Goal: Information Seeking & Learning: Learn about a topic

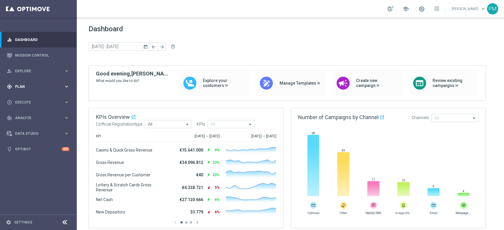
click at [29, 85] on span "Plan" at bounding box center [39, 87] width 49 height 4
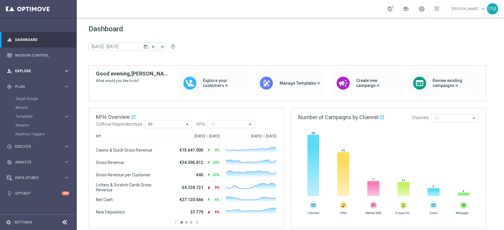
click at [32, 71] on span "Explore" at bounding box center [39, 71] width 49 height 4
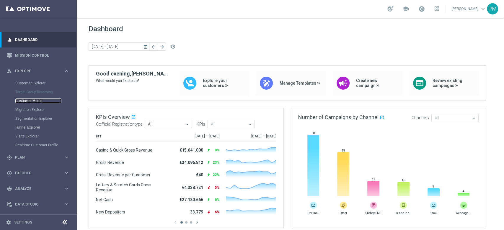
click at [35, 101] on link "Customer Model" at bounding box center [38, 101] width 46 height 5
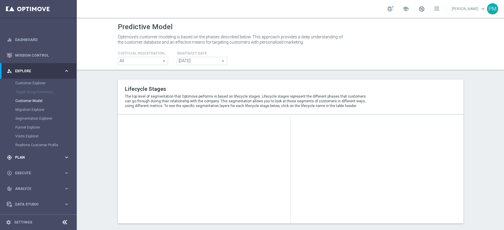
click at [24, 157] on span "Plan" at bounding box center [39, 158] width 49 height 4
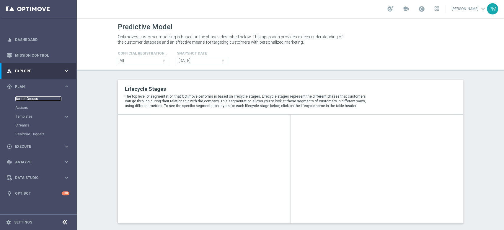
click at [26, 99] on link "Target Groups" at bounding box center [38, 99] width 46 height 5
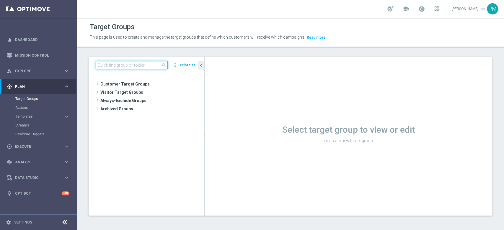
click at [148, 64] on input at bounding box center [132, 65] width 72 height 8
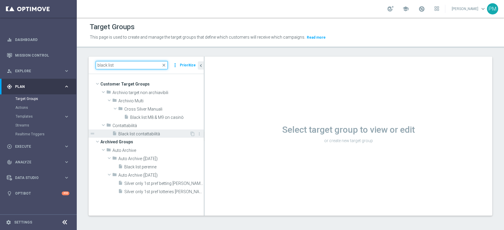
type input "black list"
click at [145, 133] on span "Black list contattabilità" at bounding box center [153, 134] width 71 height 5
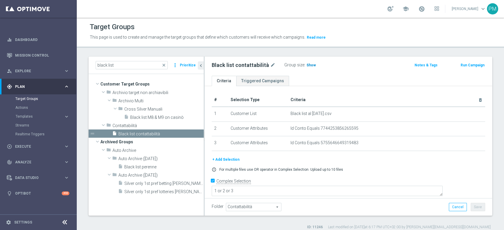
click at [307, 66] on span "Show" at bounding box center [310, 65] width 9 height 4
click at [233, 159] on button "+ Add Selection" at bounding box center [226, 159] width 28 height 6
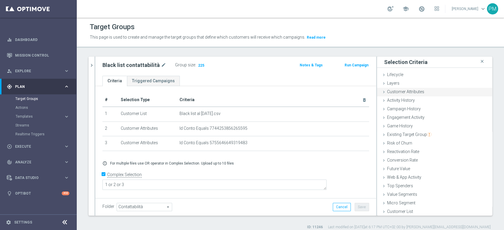
click at [378, 92] on span "Customer Attributes" at bounding box center [405, 91] width 37 height 5
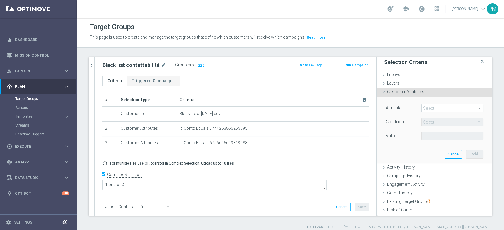
click at [378, 108] on span at bounding box center [452, 108] width 61 height 8
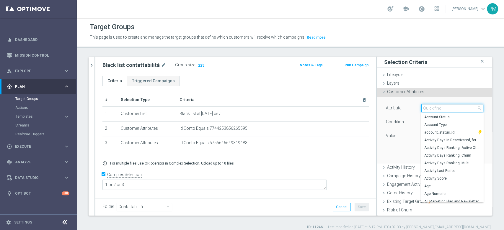
click at [378, 108] on input "search" at bounding box center [452, 108] width 62 height 8
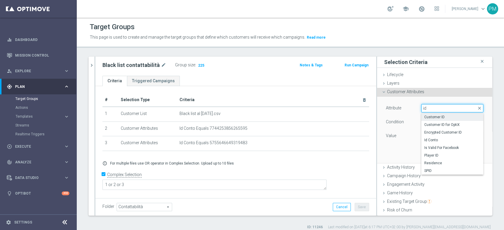
type input "id"
click at [378, 115] on span "Customer ID" at bounding box center [452, 117] width 56 height 5
type input "Customer ID"
type input "="
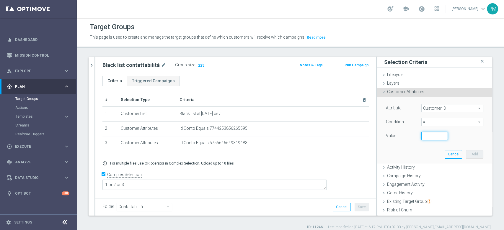
click at [378, 135] on input "number" at bounding box center [434, 136] width 27 height 8
paste input "3374966295604976"
type input "3374966295604976"
click at [378, 122] on span "=" at bounding box center [452, 122] width 61 height 8
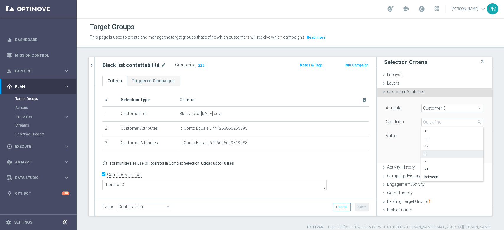
scroll to position [0, 0]
click at [378, 129] on div "Attribute Customer ID Customer ID arrow_drop_down search Condition = = arrow_dr…" at bounding box center [434, 122] width 97 height 37
click at [378, 109] on span "Customer ID" at bounding box center [452, 108] width 61 height 8
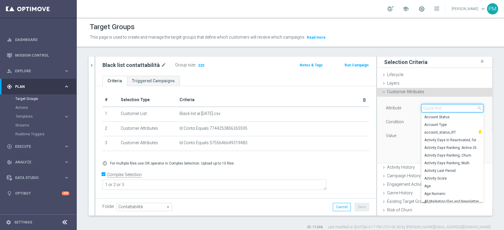
click at [378, 109] on input "search" at bounding box center [452, 108] width 62 height 8
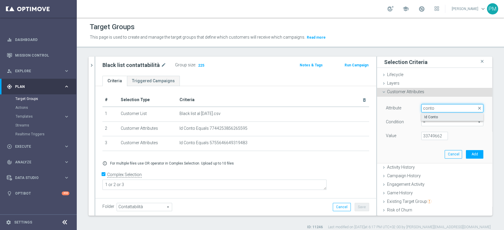
type input "conto"
click at [378, 115] on span "Id Conto" at bounding box center [452, 117] width 56 height 5
type input "Id Conto"
type input "Equals"
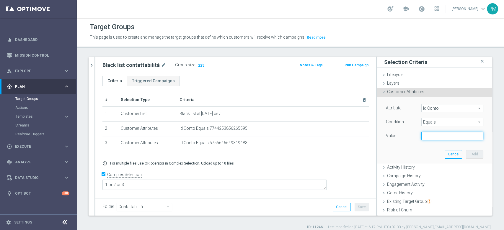
click at [378, 138] on input "text" at bounding box center [452, 136] width 62 height 8
paste input "3374966295604976"
type input "3374966295604976"
click at [378, 153] on button "Add" at bounding box center [474, 154] width 17 height 8
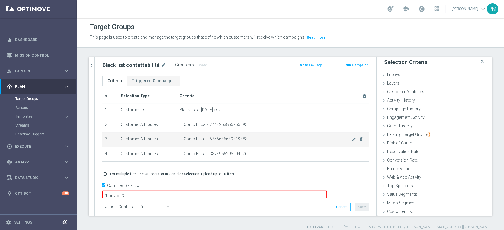
scroll to position [5, 0]
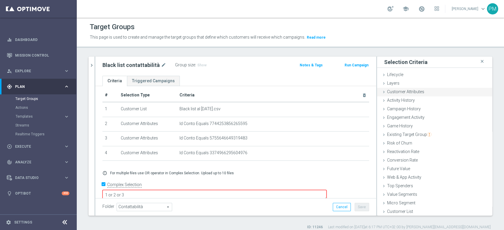
click at [378, 92] on span "Customer Attributes" at bounding box center [405, 91] width 37 height 5
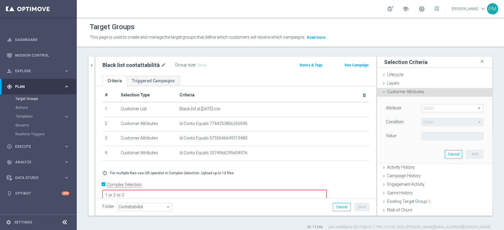
click at [378, 110] on span at bounding box center [452, 108] width 61 height 8
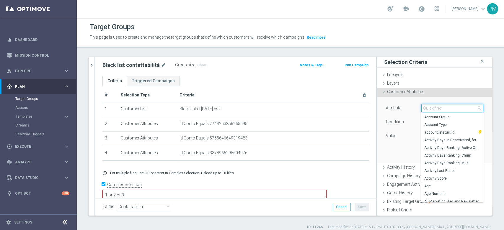
click at [378, 110] on input "search" at bounding box center [452, 108] width 62 height 8
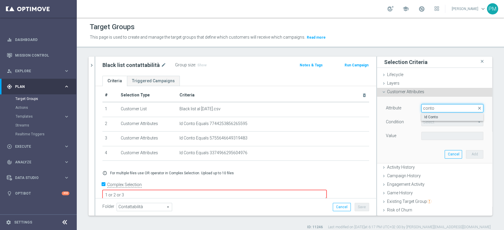
type input "conto"
click at [378, 117] on span "Id Conto" at bounding box center [452, 117] width 56 height 5
type input "Id Conto"
type input "Equals"
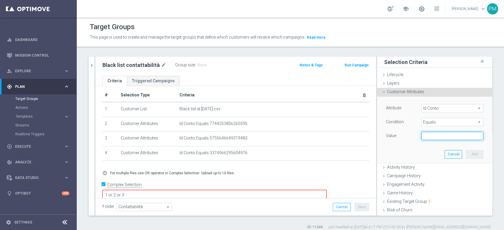
click at [378, 136] on input "text" at bounding box center [452, 136] width 62 height 8
paste input "3729931613940881"
type input "3729931613940881"
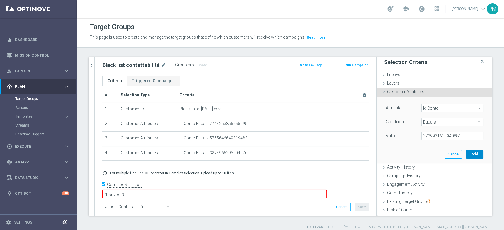
click at [378, 155] on button "Add" at bounding box center [474, 154] width 17 height 8
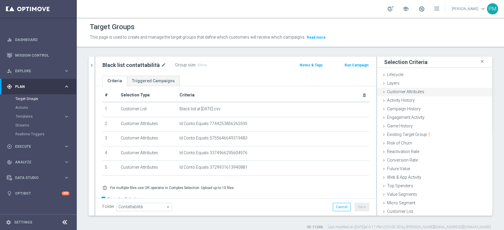
click at [378, 91] on span "Customer Attributes" at bounding box center [405, 91] width 37 height 5
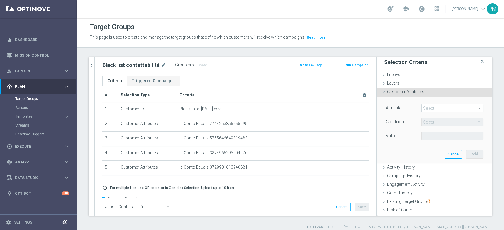
click at [378, 107] on span at bounding box center [452, 108] width 61 height 8
click at [0, 0] on input "search" at bounding box center [0, 0] width 0 height 0
type input "conto"
click at [378, 113] on label "Id Conto" at bounding box center [452, 117] width 62 height 8
type input "Id Conto"
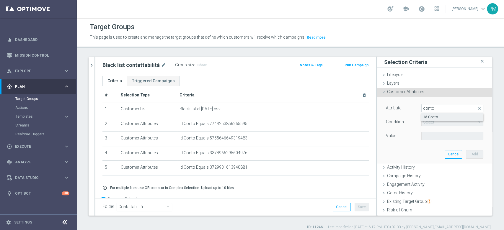
type input "Equals"
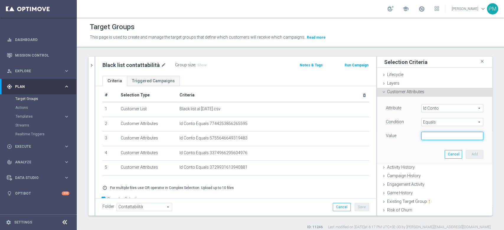
click at [378, 138] on input "text" at bounding box center [452, 136] width 62 height 8
paste input "61609528902324"
type input "61609528902324"
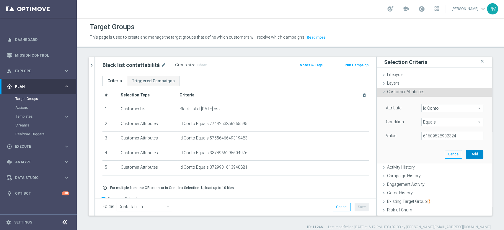
click at [378, 152] on button "Add" at bounding box center [474, 154] width 17 height 8
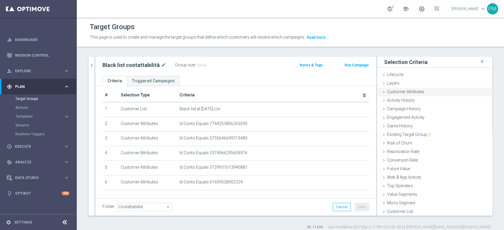
click at [378, 92] on div "Customer Attributes done selection saved" at bounding box center [434, 92] width 115 height 9
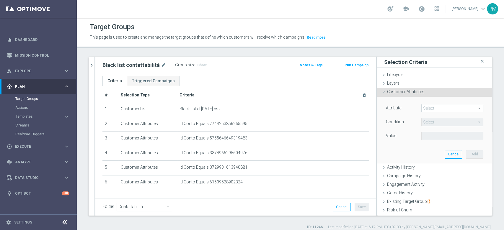
click at [378, 107] on span at bounding box center [452, 108] width 61 height 8
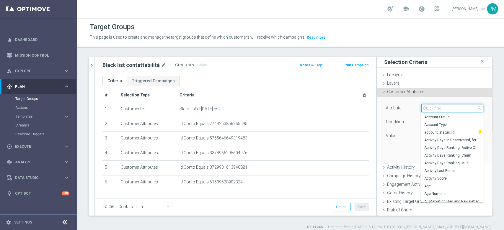
click at [378, 107] on input "search" at bounding box center [452, 108] width 62 height 8
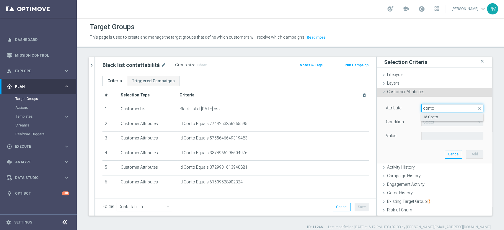
type input "conto"
click at [378, 115] on span "Id Conto" at bounding box center [452, 117] width 56 height 5
type input "Id Conto"
type input "Equals"
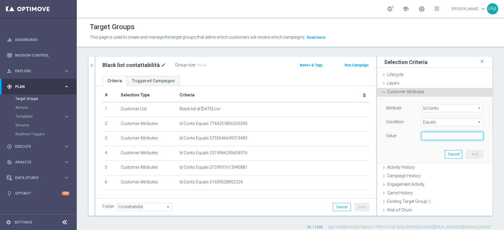
click at [378, 135] on input "text" at bounding box center [452, 136] width 62 height 8
paste input "2188617726245202"
type input "2188617726245202"
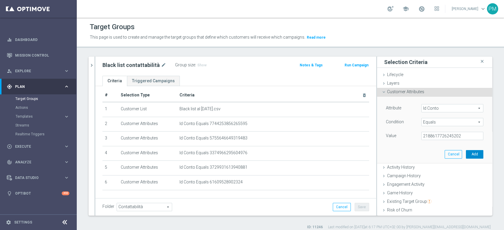
click at [378, 155] on button "Add" at bounding box center [474, 154] width 17 height 8
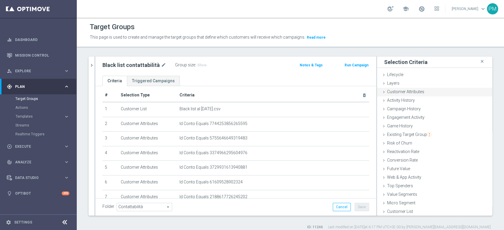
click at [378, 92] on div "Customer Attributes done selection saved" at bounding box center [434, 92] width 115 height 9
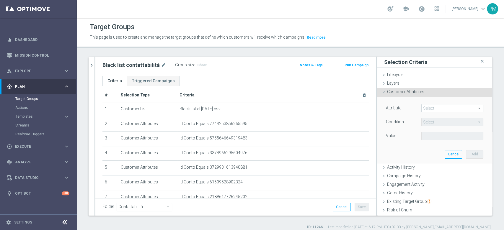
click at [378, 107] on span at bounding box center [452, 108] width 61 height 8
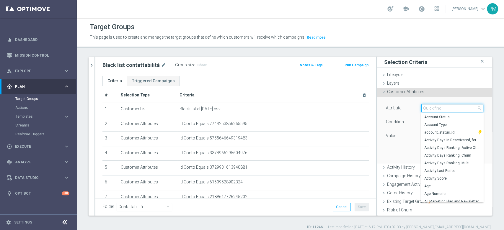
click at [378, 107] on input "search" at bounding box center [452, 108] width 62 height 8
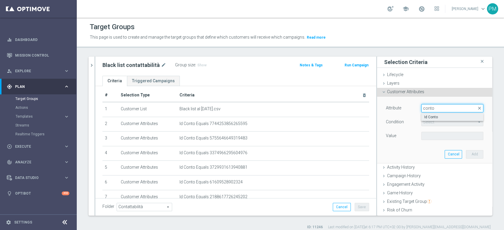
type input "conto"
drag, startPoint x: 426, startPoint y: 114, endPoint x: 401, endPoint y: 67, distance: 52.6
click at [378, 114] on label "Id Conto" at bounding box center [452, 117] width 62 height 8
type input "Id Conto"
type input "Equals"
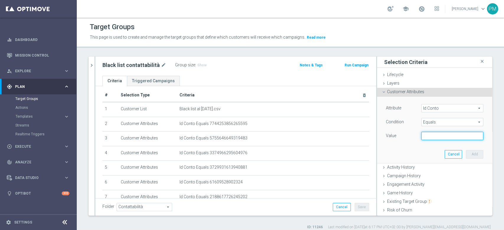
click at [378, 134] on input "text" at bounding box center [452, 136] width 62 height 8
paste input "8727449775941491"
type input "8727449775941491"
click at [378, 152] on button "Add" at bounding box center [474, 154] width 17 height 8
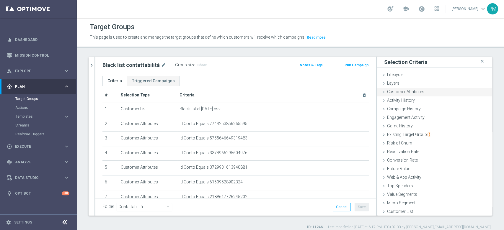
click at [378, 90] on span "Customer Attributes" at bounding box center [405, 91] width 37 height 5
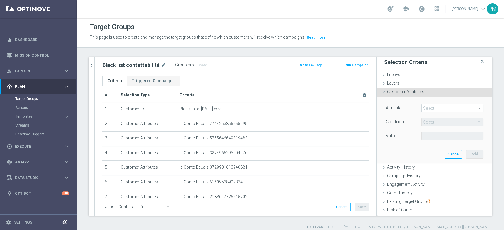
click at [378, 110] on span at bounding box center [452, 108] width 61 height 8
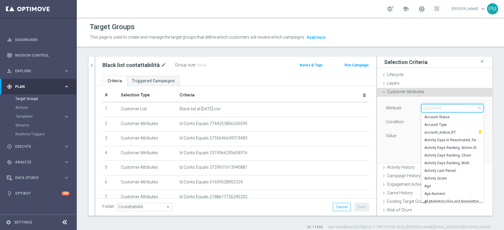
click at [378, 110] on input "search" at bounding box center [452, 108] width 62 height 8
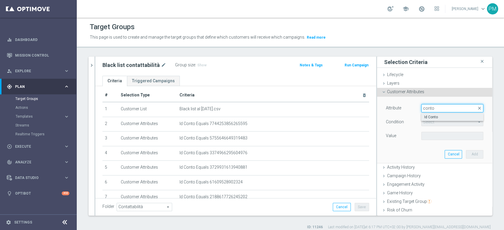
type input "conto"
click at [378, 115] on span "Id Conto" at bounding box center [452, 117] width 56 height 5
type input "Id Conto"
type input "Equals"
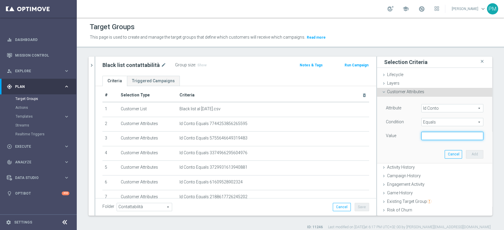
click at [378, 138] on input "text" at bounding box center [452, 136] width 62 height 8
paste input "3311678820675949"
type input "3311678820675949"
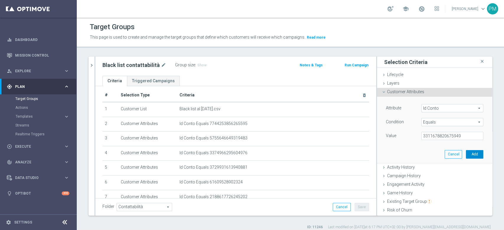
click at [378, 154] on button "Add" at bounding box center [474, 154] width 17 height 8
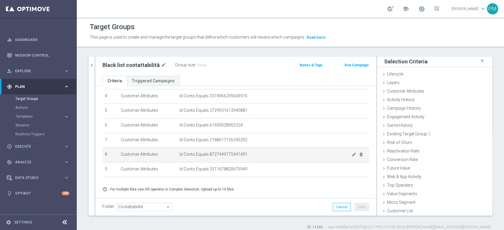
scroll to position [79, 0]
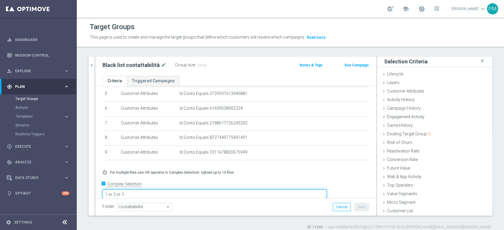
click at [179, 172] on textarea "1 or 2 or 3" at bounding box center [214, 195] width 224 height 10
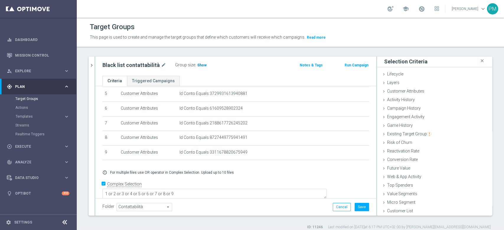
click at [202, 63] on span "Show" at bounding box center [201, 65] width 9 height 4
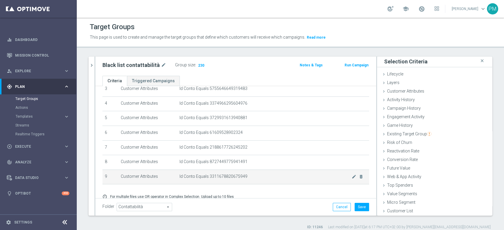
scroll to position [39, 0]
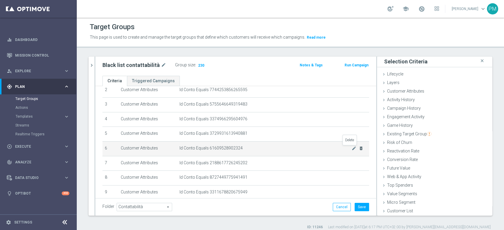
click at [359, 148] on icon "delete_forever" at bounding box center [361, 148] width 5 height 5
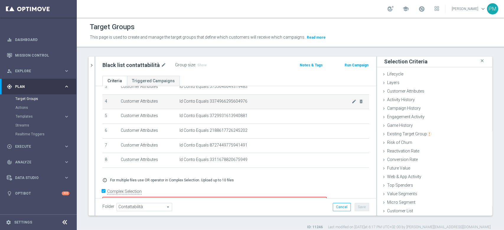
scroll to position [64, 0]
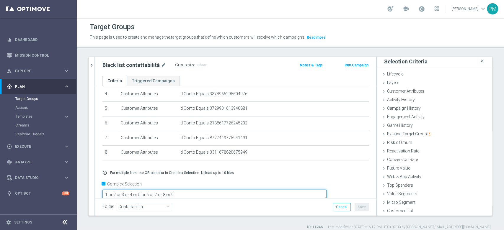
click at [234, 172] on textarea "1 or 2 or 3 or 4 or 5 or 6 or 7 or 8 or 9" at bounding box center [214, 195] width 224 height 10
type textarea "1 or 2 or 3 or 4 or 5 or 6 or 7 or 8"
click at [201, 66] on span "Show" at bounding box center [201, 65] width 9 height 4
click at [355, 172] on button "Save" at bounding box center [362, 207] width 14 height 8
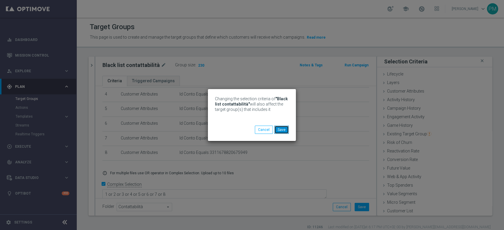
click at [284, 130] on button "Save" at bounding box center [281, 130] width 14 height 8
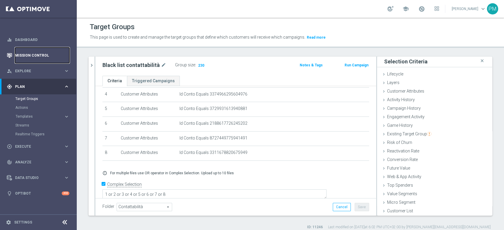
click at [43, 55] on link "Mission Control" at bounding box center [42, 56] width 54 height 16
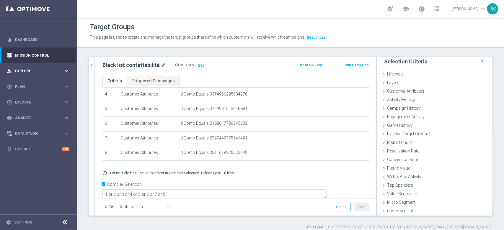
click at [33, 69] on span "Explore" at bounding box center [39, 71] width 49 height 4
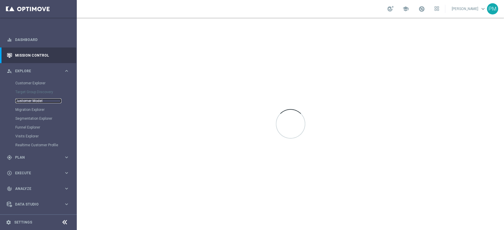
click at [34, 100] on link "Customer Model" at bounding box center [38, 101] width 46 height 5
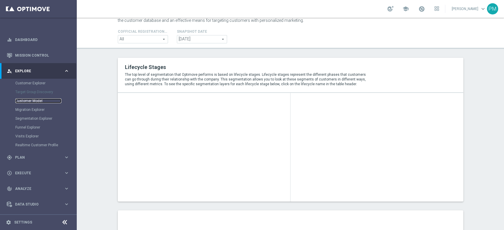
scroll to position [39, 0]
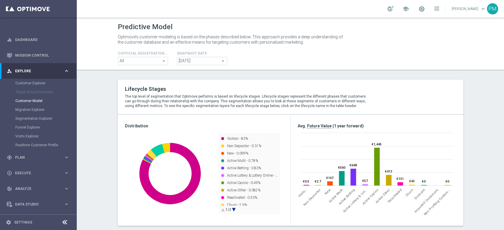
scroll to position [197, 0]
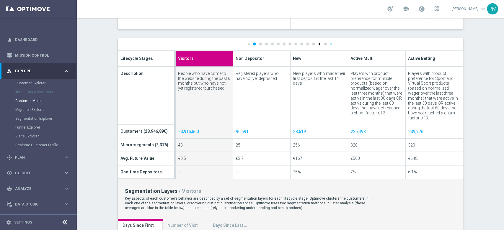
click at [318, 44] on link "12" at bounding box center [319, 44] width 3 height 3
type input "Imported Customers"
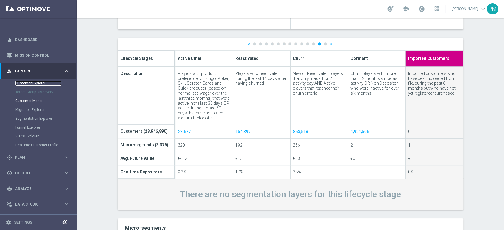
click at [41, 83] on link "Customer Explorer" at bounding box center [38, 83] width 46 height 5
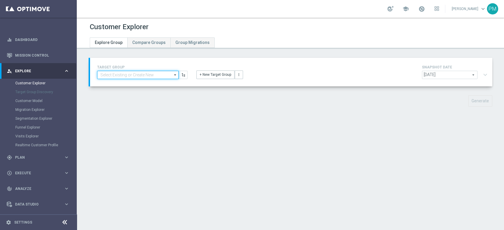
click at [141, 78] on input at bounding box center [137, 75] width 81 height 8
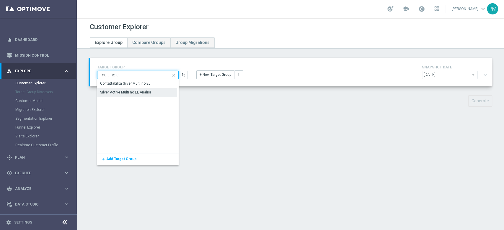
type input "multi no el"
click at [123, 90] on div "Silver Active Multi no EL Analisi" at bounding box center [125, 92] width 51 height 5
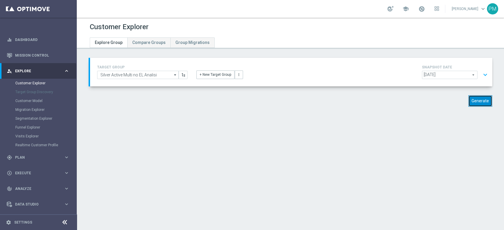
click at [476, 102] on button "Generate" at bounding box center [480, 101] width 24 height 12
click at [481, 74] on button "expand_more" at bounding box center [485, 74] width 9 height 11
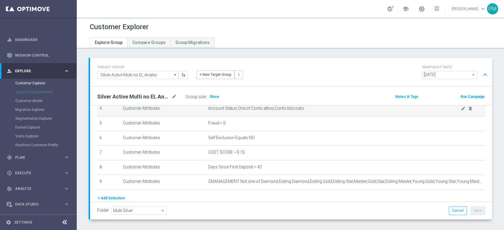
scroll to position [79, 0]
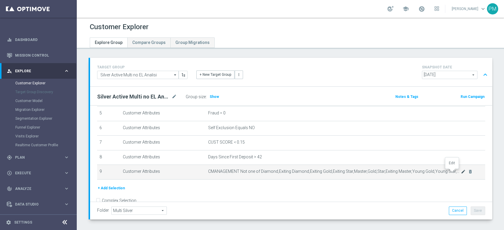
click at [461, 173] on icon "mode_edit" at bounding box center [463, 171] width 5 height 5
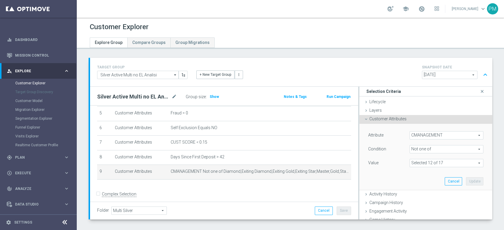
click at [438, 164] on span at bounding box center [446, 163] width 73 height 8
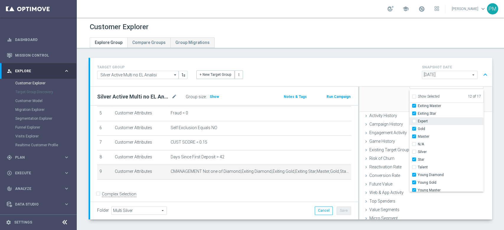
scroll to position [50, 0]
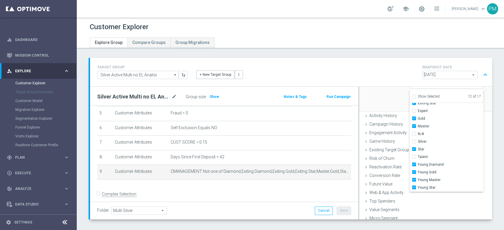
click at [390, 71] on div "TARGET GROUP Silver Active Multi no EL Analisi Silver Active Multi no EL Analis…" at bounding box center [291, 72] width 397 height 17
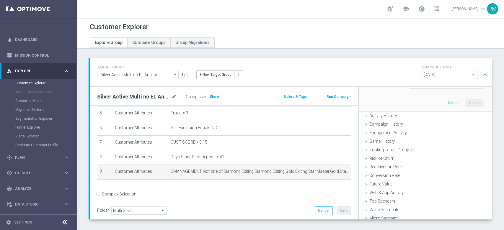
drag, startPoint x: 480, startPoint y: 74, endPoint x: 474, endPoint y: 79, distance: 7.2
click at [481, 74] on button "expand_less" at bounding box center [485, 74] width 9 height 11
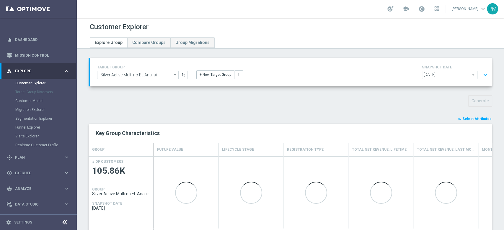
click at [466, 119] on span "Select Attributes" at bounding box center [476, 119] width 29 height 4
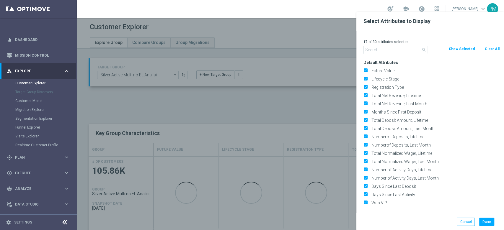
click at [490, 49] on button "Clear All" at bounding box center [492, 49] width 16 height 6
checkbox input "false"
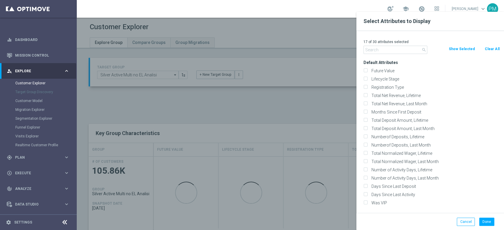
checkbox input "false"
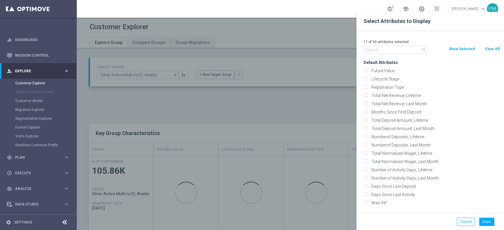
checkbox input "false"
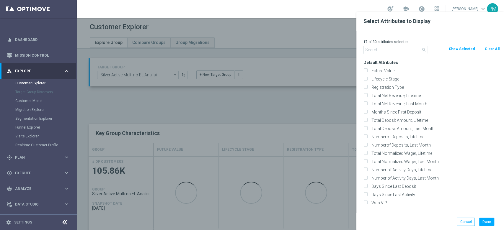
checkbox input "false"
click at [400, 50] on input "text" at bounding box center [395, 50] width 64 height 8
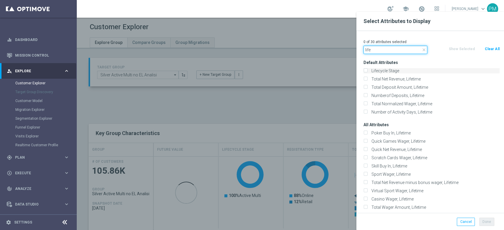
type input "life"
click at [401, 69] on label "Lifecycle Stage" at bounding box center [434, 70] width 130 height 5
click at [367, 70] on input "Lifecycle Stage" at bounding box center [365, 72] width 4 height 4
checkbox input "true"
click at [391, 51] on input "life" at bounding box center [395, 50] width 64 height 8
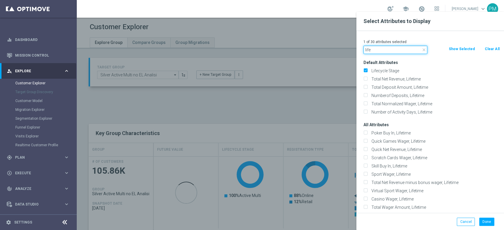
click at [391, 51] on input "life" at bounding box center [395, 50] width 64 height 8
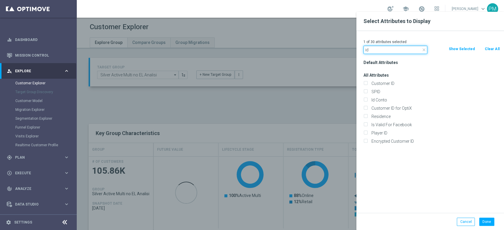
type input "id"
click at [391, 80] on div "Customer ID" at bounding box center [431, 83] width 145 height 8
click at [390, 85] on label "Customer ID" at bounding box center [434, 83] width 130 height 5
click at [367, 85] on input "Customer ID" at bounding box center [365, 84] width 4 height 4
checkbox input "true"
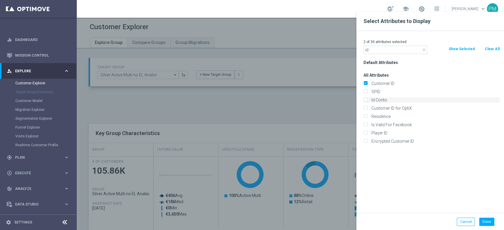
click at [386, 100] on label "Id Conto" at bounding box center [434, 99] width 130 height 5
click at [367, 100] on input "Id Conto" at bounding box center [365, 101] width 4 height 4
checkbox input "true"
click at [489, 223] on button "Done" at bounding box center [486, 222] width 15 height 8
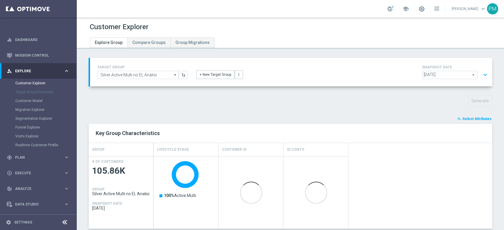
click at [481, 73] on button "expand_more" at bounding box center [485, 74] width 9 height 11
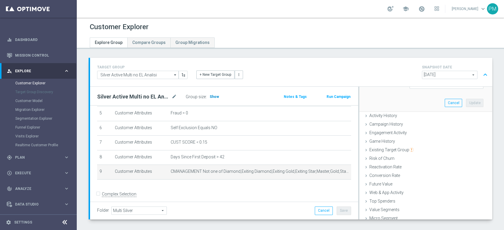
click at [215, 96] on span "Show" at bounding box center [214, 97] width 9 height 4
click at [482, 73] on button "expand_less" at bounding box center [485, 74] width 9 height 11
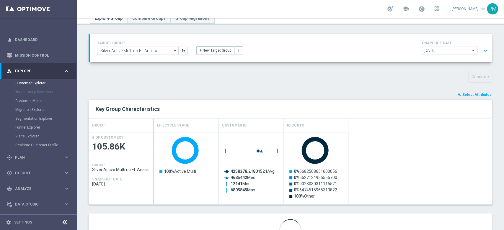
scroll to position [55, 0]
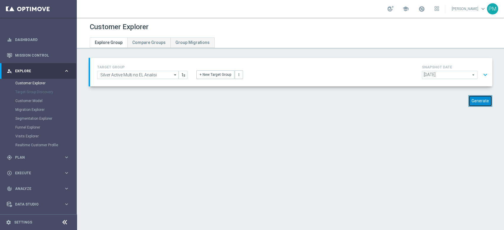
click at [474, 104] on button "Generate" at bounding box center [480, 101] width 24 height 12
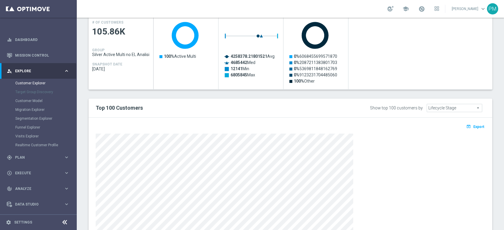
scroll to position [185, 0]
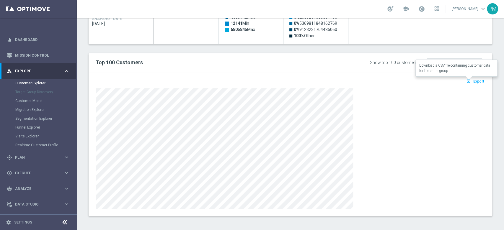
click at [473, 82] on span "Export" at bounding box center [478, 81] width 11 height 4
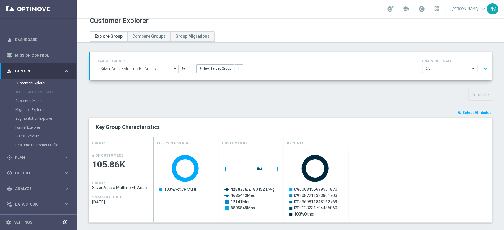
scroll to position [0, 0]
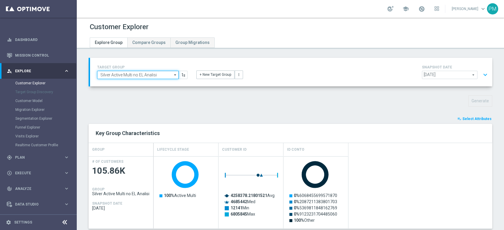
click at [135, 73] on input "Silver Active Multi no EL Analisi" at bounding box center [137, 75] width 81 height 8
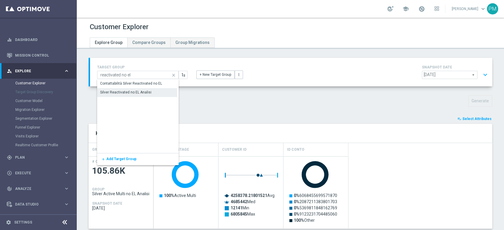
click at [137, 94] on div "Silver Reactivated no EL Analisi" at bounding box center [125, 92] width 51 height 5
type input "Silver Reactivated no EL Analisi"
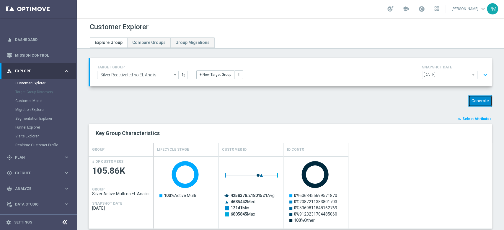
click at [478, 99] on button "Generate" at bounding box center [480, 101] width 24 height 12
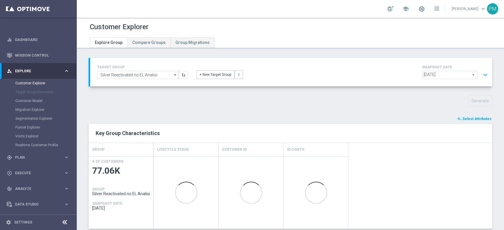
click at [482, 74] on button "expand_more" at bounding box center [485, 74] width 9 height 11
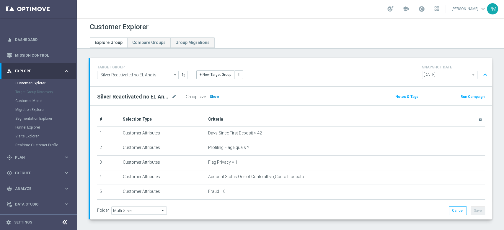
click at [212, 97] on span "Show" at bounding box center [214, 97] width 9 height 4
click at [481, 75] on button "expand_less" at bounding box center [485, 74] width 9 height 11
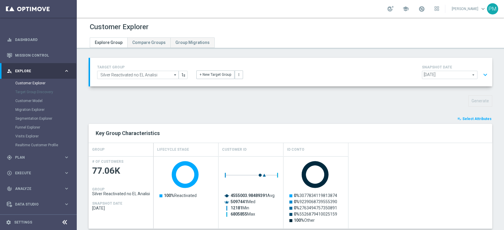
scroll to position [185, 0]
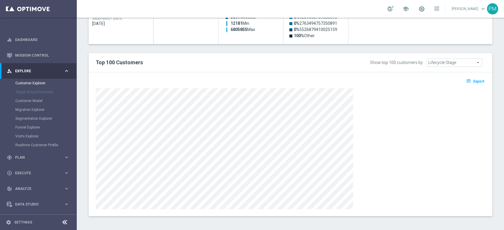
click at [473, 81] on span "Export" at bounding box center [478, 81] width 11 height 4
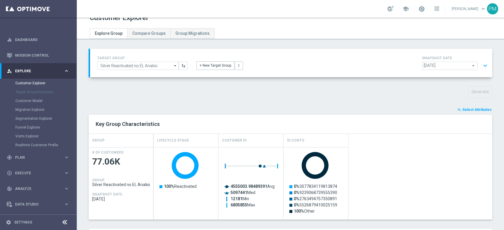
scroll to position [0, 0]
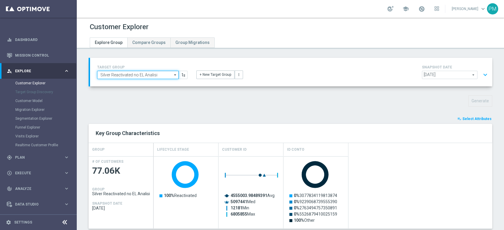
click at [135, 77] on input "Silver Reactivated no EL Analisi" at bounding box center [137, 75] width 81 height 8
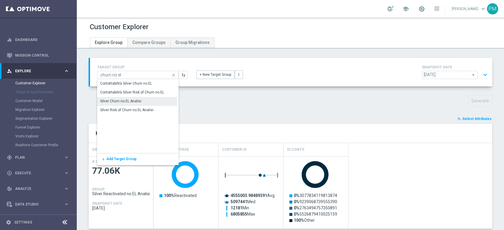
click at [135, 99] on div "Silver Churn no EL Analisi" at bounding box center [120, 101] width 41 height 5
type input "Silver Churn no EL Analisi"
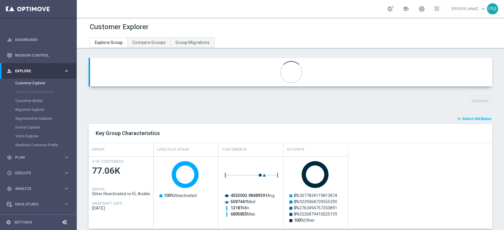
type input "Customer Target Groups"
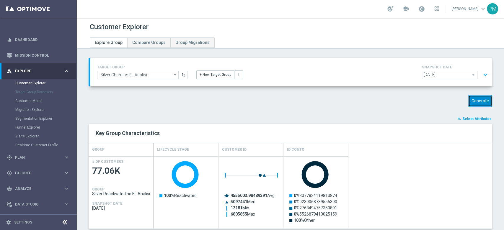
click at [482, 101] on button "Generate" at bounding box center [480, 101] width 24 height 12
click at [481, 75] on button "expand_more" at bounding box center [485, 74] width 9 height 11
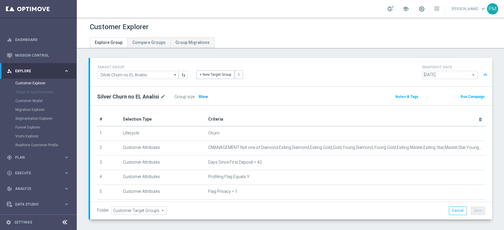
click at [202, 98] on span "Show" at bounding box center [202, 97] width 9 height 4
click at [481, 73] on button "expand_less" at bounding box center [485, 74] width 9 height 11
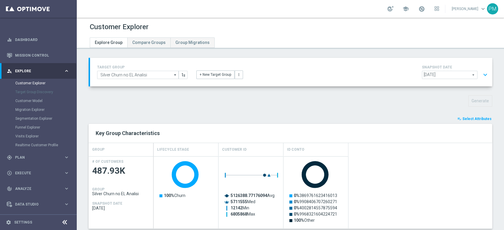
scroll to position [185, 0]
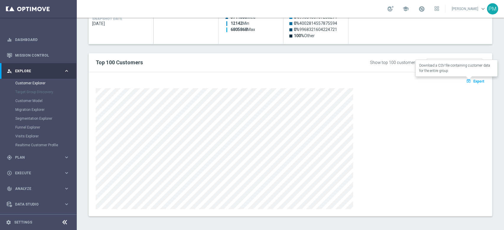
click at [466, 82] on icon "open_in_browser" at bounding box center [469, 81] width 6 height 5
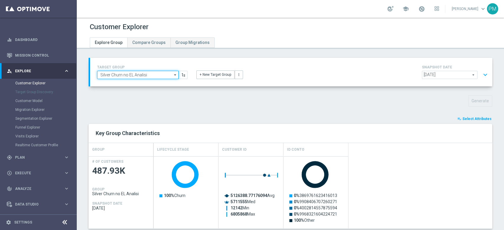
click at [138, 74] on input "Silver Churn no EL Analisi" at bounding box center [137, 75] width 81 height 8
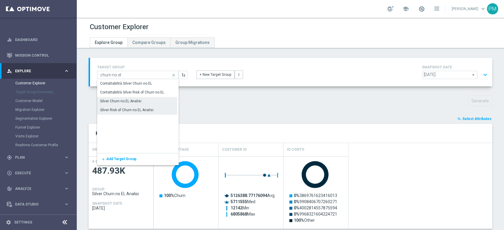
click at [145, 111] on div "Silver Risk of Churn no EL Analisi" at bounding box center [126, 109] width 53 height 5
type input "Silver Risk of Churn no EL Analisi"
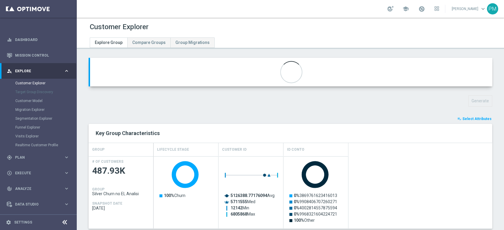
type input "Active Multi Riattivati cont"
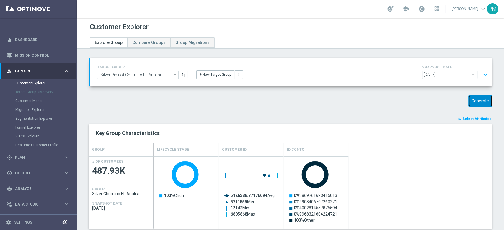
click at [481, 99] on button "Generate" at bounding box center [480, 101] width 24 height 12
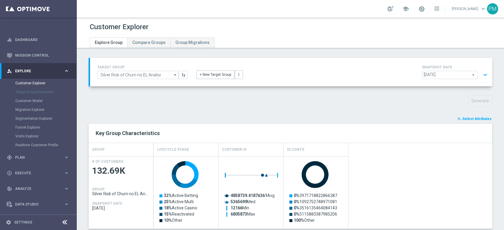
click at [481, 74] on button "expand_more" at bounding box center [485, 74] width 9 height 11
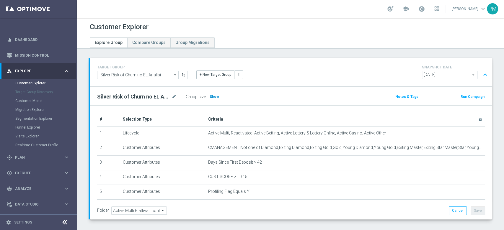
click at [210, 96] on span "Show" at bounding box center [214, 97] width 9 height 4
click at [481, 74] on button "expand_less" at bounding box center [485, 74] width 9 height 11
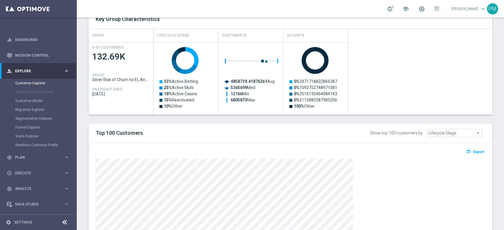
scroll to position [185, 0]
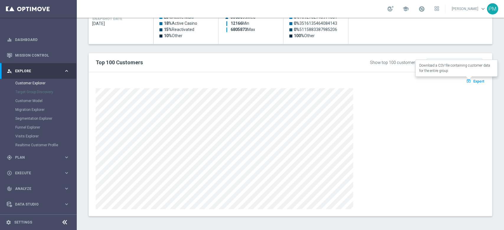
click at [473, 81] on span "Export" at bounding box center [478, 81] width 11 height 4
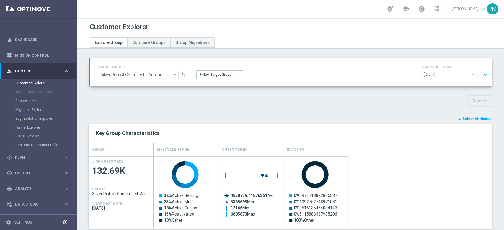
scroll to position [0, 0]
click at [481, 75] on button "expand_more" at bounding box center [485, 74] width 9 height 11
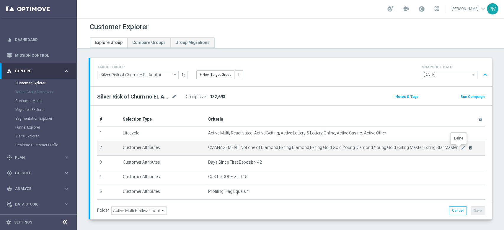
click at [468, 150] on icon "delete_forever" at bounding box center [470, 148] width 5 height 5
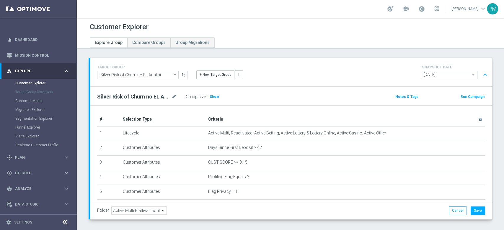
click at [215, 100] on div "Group size : Show" at bounding box center [215, 97] width 59 height 8
click at [215, 99] on h3 "Show" at bounding box center [214, 97] width 11 height 6
